Goal: Information Seeking & Learning: Compare options

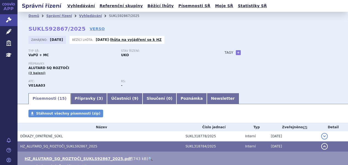
click at [186, 51] on p "Stav řízení:" at bounding box center [164, 50] width 87 height 3
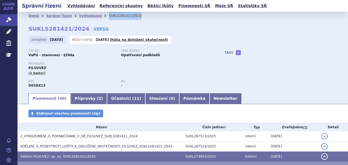
drag, startPoint x: 134, startPoint y: 19, endPoint x: 100, endPoint y: 18, distance: 34.0
click at [100, 18] on ul "Domů Správní řízení Vyhledávání SUKLS281421/2024" at bounding box center [182, 16] width 309 height 8
copy li "SUKLS281421/2024"
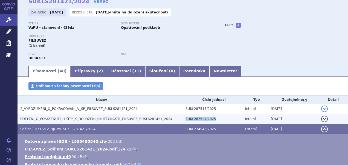
drag, startPoint x: 207, startPoint y: 119, endPoint x: 180, endPoint y: 120, distance: 26.6
click at [180, 120] on tr "SDĚLENÍ_O_POSKYTNUTÍ_LHŮTY_K_DOLOŽENÍ_SKUTEČNOSTI_FILSUVEZ_SUKLS281421_2024 SUK…" at bounding box center [183, 119] width 331 height 10
copy tr "SUKL287524/2025"
click at [98, 118] on span "SDĚLENÍ_O_POSKYTNUTÍ_LHŮTY_K_DOLOŽENÍ_SKUTEČNOSTI_FILSUVEZ_SUKLS281421_2024" at bounding box center [96, 119] width 152 height 4
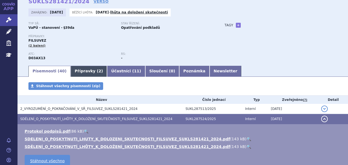
click at [79, 70] on link "Přípravky ( 2 )" at bounding box center [89, 71] width 36 height 11
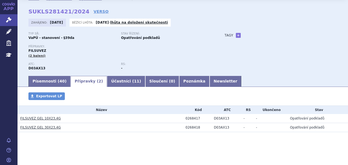
scroll to position [18, 0]
click at [192, 119] on div "0268417" at bounding box center [199, 118] width 26 height 4
copy div "0268417"
click at [187, 127] on div "0268418" at bounding box center [199, 127] width 26 height 4
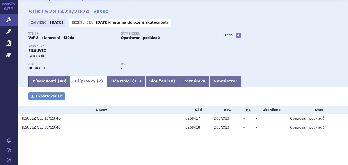
click at [187, 127] on div "0268418" at bounding box center [199, 127] width 26 height 4
copy tr "0268418"
click at [63, 121] on h3 "FILSUVEZ GEL 10X23,4G" at bounding box center [101, 118] width 163 height 5
click at [23, 118] on link "FILSUVEZ GEL 10X23,4G" at bounding box center [40, 118] width 41 height 4
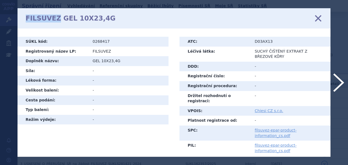
drag, startPoint x: 20, startPoint y: 19, endPoint x: 55, endPoint y: 23, distance: 34.8
click at [55, 23] on div "FILSUVEZ GEL 10X23,4G zavřít" at bounding box center [175, 18] width 314 height 20
drag, startPoint x: 55, startPoint y: 23, endPoint x: 41, endPoint y: 23, distance: 14.0
click at [56, 22] on h1 "FILSUVEZ GEL 10X23,4G" at bounding box center [71, 19] width 90 height 8
click at [27, 18] on h1 "FILSUVEZ GEL 10X23,4G" at bounding box center [71, 19] width 90 height 8
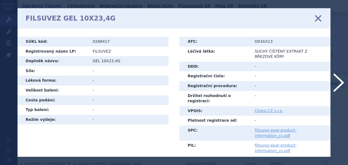
click at [99, 46] on td "0268417" at bounding box center [129, 42] width 80 height 10
click at [99, 50] on td "FILSUVEZ" at bounding box center [129, 52] width 80 height 10
copy td "FILSUVEZ"
drag, startPoint x: 123, startPoint y: 60, endPoint x: 92, endPoint y: 61, distance: 31.6
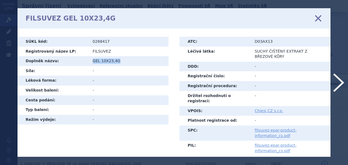
click at [92, 61] on td "GEL 10X23,4G" at bounding box center [129, 61] width 80 height 10
copy td "GEL 10X23,4G"
drag, startPoint x: 321, startPoint y: 16, endPoint x: 317, endPoint y: 18, distance: 3.6
click at [321, 16] on icon at bounding box center [319, 19] width 12 height 12
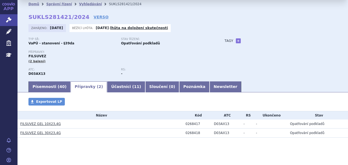
scroll to position [18, 0]
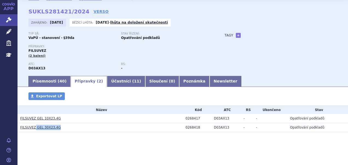
drag, startPoint x: 64, startPoint y: 129, endPoint x: 34, endPoint y: 129, distance: 29.9
click at [34, 129] on h3 "FILSUVEZ GEL 30X23,4G" at bounding box center [101, 127] width 163 height 5
copy link "GEL 30X23,4G"
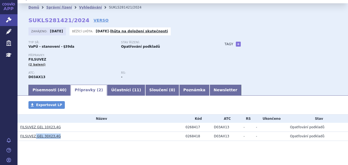
scroll to position [0, 0]
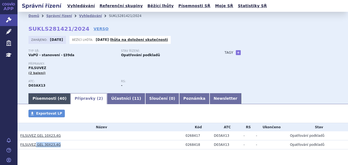
click at [47, 99] on link "Písemnosti ( 40 )" at bounding box center [49, 98] width 42 height 11
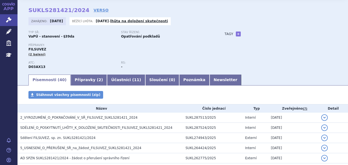
scroll to position [27, 0]
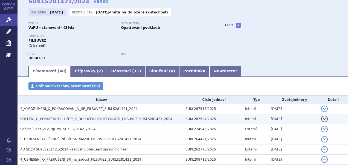
click at [56, 120] on span "SDĚLENÍ_O_POSKYTNUTÍ_LHŮTY_K_DOLOŽENÍ_SKUTEČNOSTI_FILSUVEZ_SUKLS281421_2024" at bounding box center [96, 119] width 152 height 4
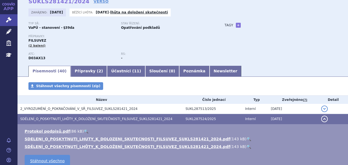
click at [247, 139] on link "🔍" at bounding box center [249, 139] width 5 height 4
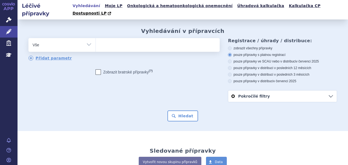
click at [116, 38] on ul at bounding box center [157, 44] width 123 height 12
click at [96, 38] on select at bounding box center [96, 45] width 0 height 14
type input "al"
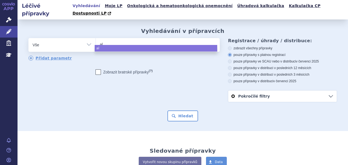
type input "alu"
type input "aluta"
type input "alu"
type input "aluta"
type input "alutard"
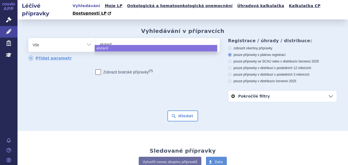
select select "alutard"
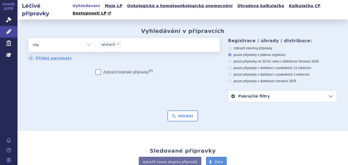
click at [183, 115] on div "Vyhledávání v přípravcích odstranit Vše Přípravek/SUKL kód MAH VPOIS ×" at bounding box center [183, 75] width 331 height 112
click at [184, 110] on button "Hledat" at bounding box center [183, 115] width 31 height 11
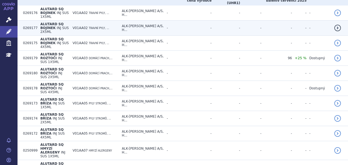
scroll to position [253, 0]
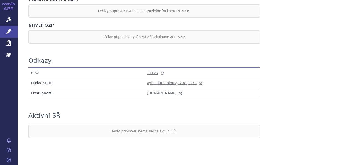
scroll to position [527, 0]
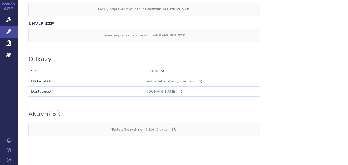
click at [147, 69] on span "11129" at bounding box center [152, 71] width 11 height 4
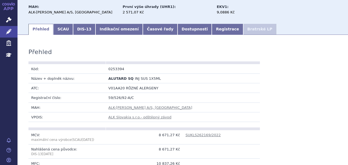
scroll to position [7, 0]
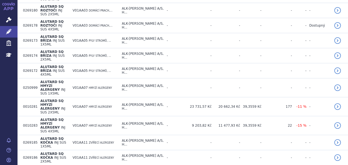
scroll to position [253, 0]
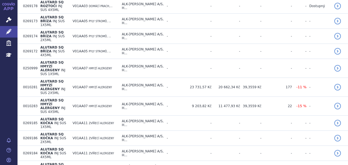
drag, startPoint x: 18, startPoint y: 116, endPoint x: 36, endPoint y: 118, distance: 18.2
copy tr "0253394"
drag, startPoint x: 20, startPoint y: 125, endPoint x: 36, endPoint y: 129, distance: 16.1
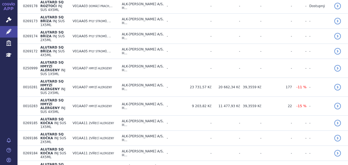
copy tr "0042046"
drag, startPoint x: 22, startPoint y: 137, endPoint x: 38, endPoint y: 138, distance: 15.9
copy tr "0042047"
drag, startPoint x: 37, startPoint y: 117, endPoint x: 59, endPoint y: 118, distance: 21.4
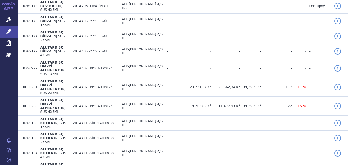
copy span "ALUTARD SQ"
drag, startPoint x: 82, startPoint y: 119, endPoint x: 59, endPoint y: 119, distance: 22.5
copy tr "INJ SUS 1X5ML"
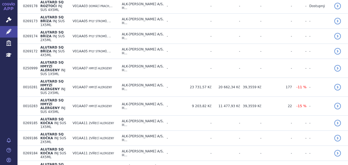
drag, startPoint x: 232, startPoint y: 117, endPoint x: 252, endPoint y: 118, distance: 19.5
copy tr "2 571,07 Kč"
drag, startPoint x: 232, startPoint y: 126, endPoint x: 252, endPoint y: 127, distance: 19.7
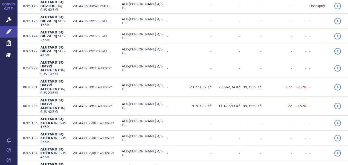
copy tr "5 142,14 Kč"
drag, startPoint x: 232, startPoint y: 138, endPoint x: 252, endPoint y: 138, distance: 20.3
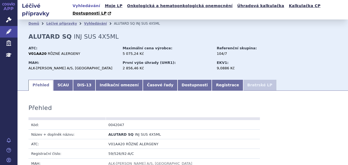
scroll to position [55, 0]
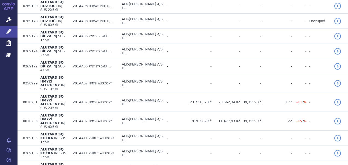
scroll to position [253, 0]
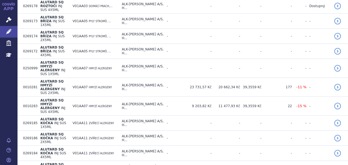
drag, startPoint x: 234, startPoint y: 138, endPoint x: 252, endPoint y: 141, distance: 17.7
copy tr "2 856,46 Kč"
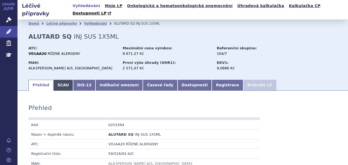
click at [59, 80] on link "SCAU" at bounding box center [63, 85] width 20 height 11
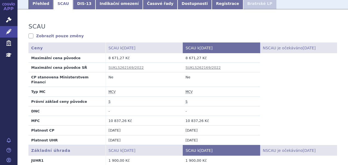
scroll to position [137, 0]
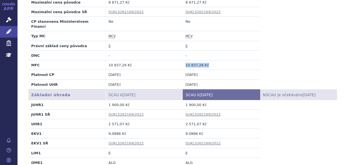
drag, startPoint x: 208, startPoint y: 52, endPoint x: 182, endPoint y: 51, distance: 25.5
click at [183, 60] on td "10 837,26 Kč" at bounding box center [221, 65] width 77 height 10
copy td "10 837,26 Kč"
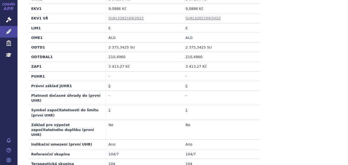
scroll to position [258, 0]
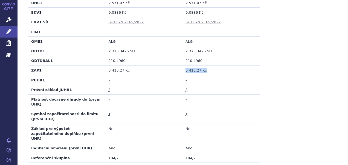
drag, startPoint x: 214, startPoint y: 58, endPoint x: 179, endPoint y: 59, distance: 34.8
click at [179, 65] on tr "ZAP1 3 413,27 Kč 3 413,27 Kč" at bounding box center [182, 70] width 309 height 10
copy tr "3 413,27 Kč 3 413,27 Kč"
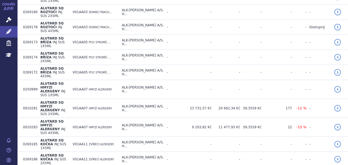
scroll to position [253, 0]
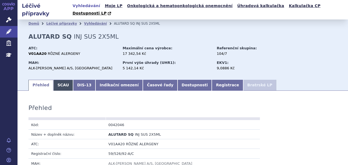
click at [57, 81] on link "SCAU" at bounding box center [63, 85] width 20 height 11
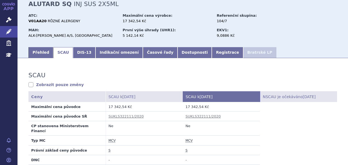
scroll to position [164, 0]
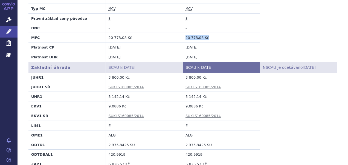
drag, startPoint x: 204, startPoint y: 25, endPoint x: 178, endPoint y: 25, distance: 25.5
click at [178, 33] on tr "MFC 20 773,08 Kč 20 773,08 Kč" at bounding box center [182, 38] width 309 height 10
copy tr "20 773,08 Kč 20 773,08 Kč"
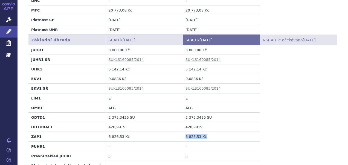
drag, startPoint x: 210, startPoint y: 124, endPoint x: 176, endPoint y: 125, distance: 34.0
click at [176, 132] on tr "ZAP1 6 826,53 Kč 6 826,53 Kč" at bounding box center [182, 137] width 309 height 10
copy tr "6 826,53 Kč 6 826,53 Kč"
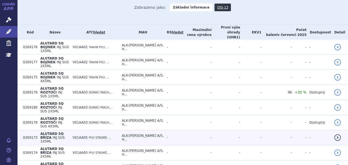
scroll to position [253, 0]
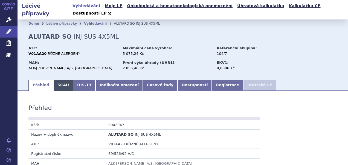
click at [66, 80] on link "SCAU" at bounding box center [63, 85] width 20 height 11
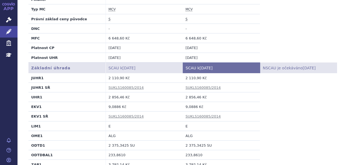
scroll to position [164, 0]
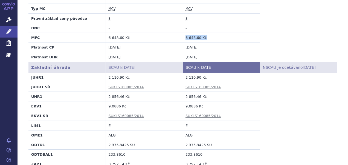
drag, startPoint x: 210, startPoint y: 25, endPoint x: 171, endPoint y: 25, distance: 38.4
click at [171, 33] on tr "MFC 6 648,60 Kč 6 648,60 Kč" at bounding box center [182, 38] width 309 height 10
copy tr "6 648,60 Kč 6 648,60 Kč"
drag, startPoint x: 213, startPoint y: 149, endPoint x: 179, endPoint y: 149, distance: 33.7
click at [179, 159] on tr "ZAP1 3 792,14 Kč 3 792,14 Kč" at bounding box center [182, 164] width 309 height 10
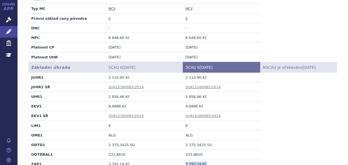
copy tr "3 792,14 Kč 3 792,14 Kč"
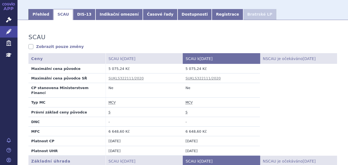
scroll to position [0, 0]
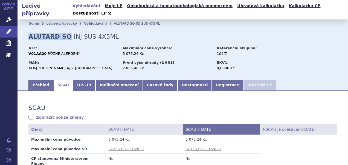
drag, startPoint x: 26, startPoint y: 28, endPoint x: 64, endPoint y: 33, distance: 38.1
click at [64, 33] on div "Domů Léčivé přípravky Vyhledávání ALUTARD SQ INJ SUS 4X5ML ALUTARD SQ INJ SUS 4…" at bounding box center [183, 53] width 331 height 51
copy strong "ALUTARD SQ"
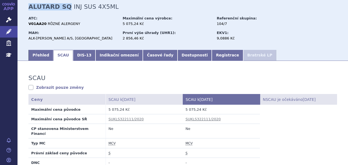
scroll to position [55, 0]
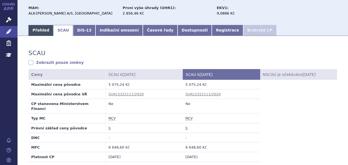
click at [38, 25] on link "Přehled" at bounding box center [40, 30] width 25 height 11
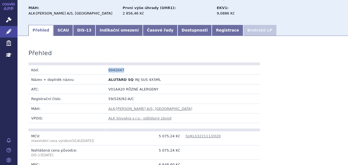
drag, startPoint x: 113, startPoint y: 63, endPoint x: 94, endPoint y: 63, distance: 19.2
click at [94, 65] on tr "Kód: 0042047" at bounding box center [144, 70] width 232 height 10
